Goal: Browse casually: Explore the website without a specific task or goal

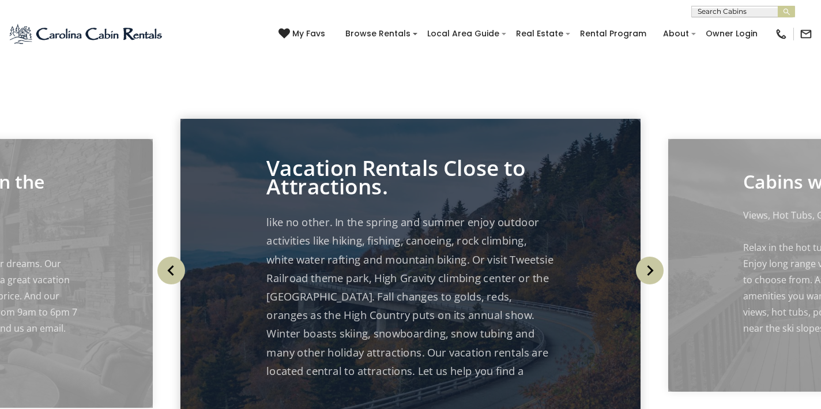
scroll to position [71, 0]
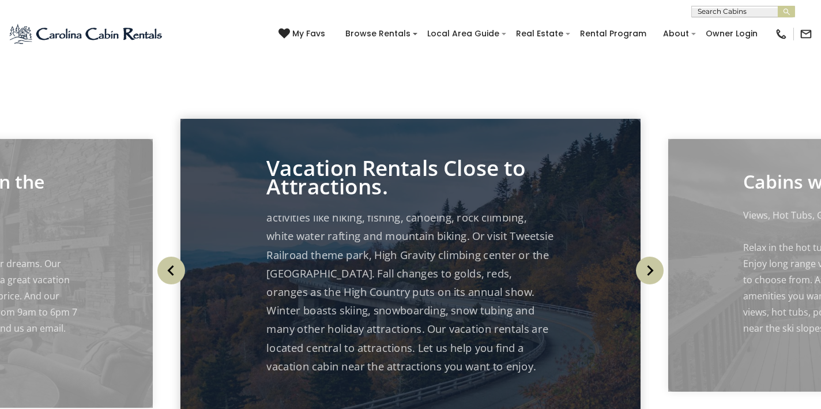
click at [653, 284] on img "Next" at bounding box center [650, 271] width 28 height 28
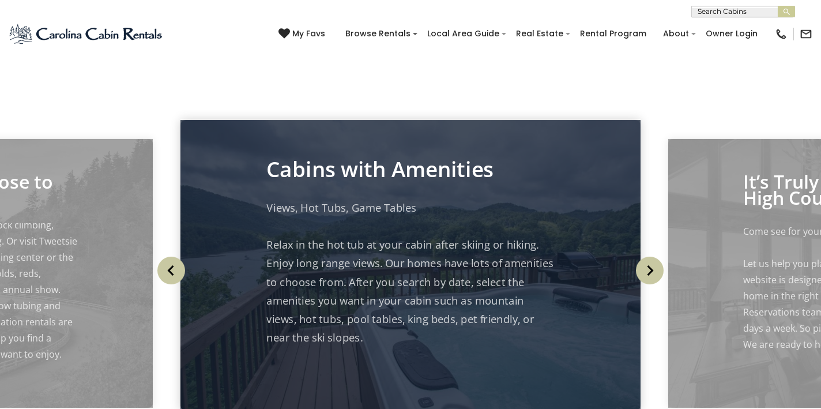
click at [650, 284] on img "Next" at bounding box center [650, 271] width 28 height 28
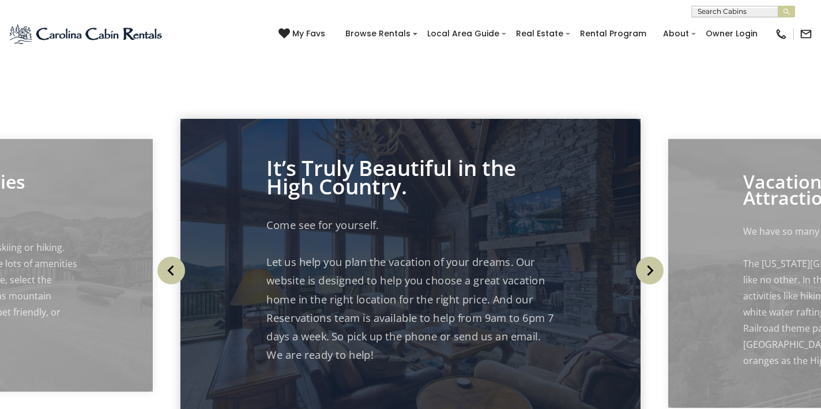
click at [651, 284] on img "Next" at bounding box center [650, 271] width 28 height 28
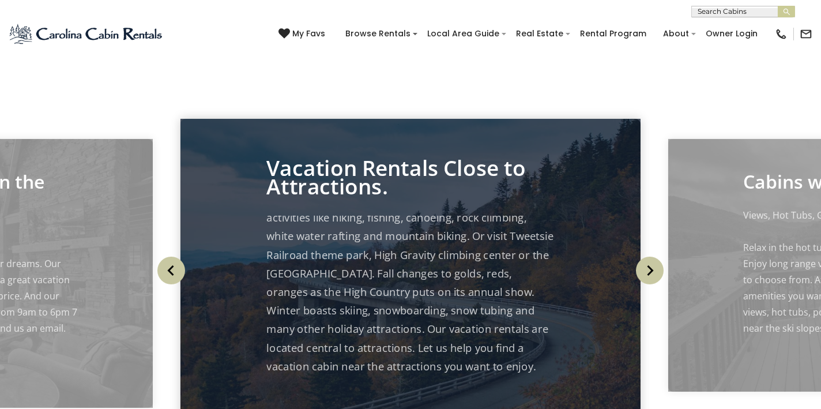
click at [643, 284] on img "Next" at bounding box center [650, 271] width 28 height 28
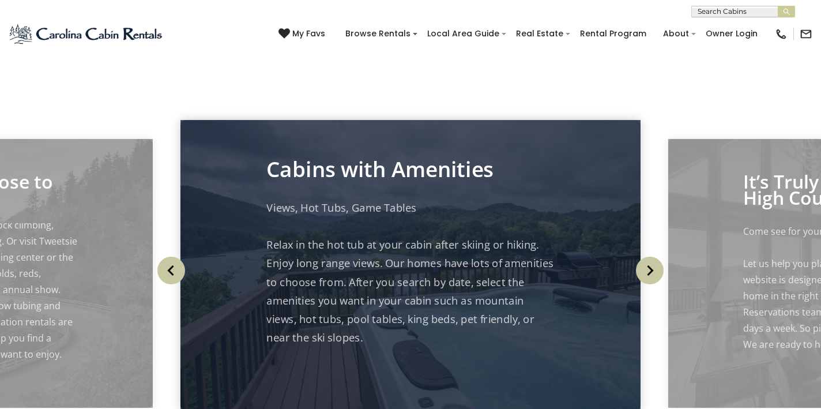
click at [643, 284] on img "Next" at bounding box center [650, 271] width 28 height 28
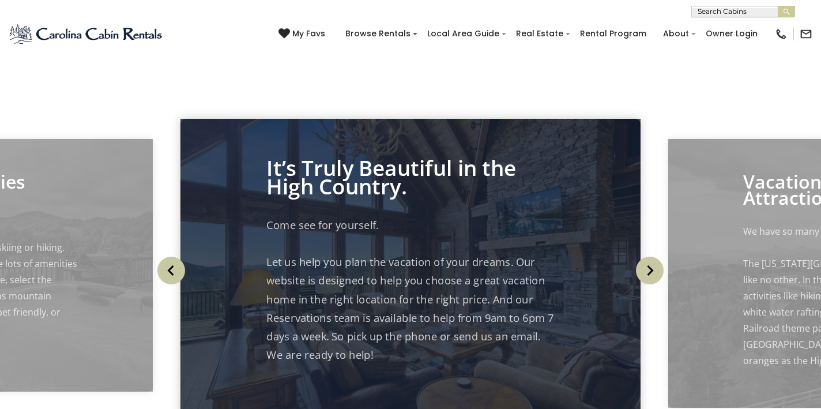
click at [653, 284] on img "Next" at bounding box center [650, 271] width 28 height 28
